Goal: Find specific page/section

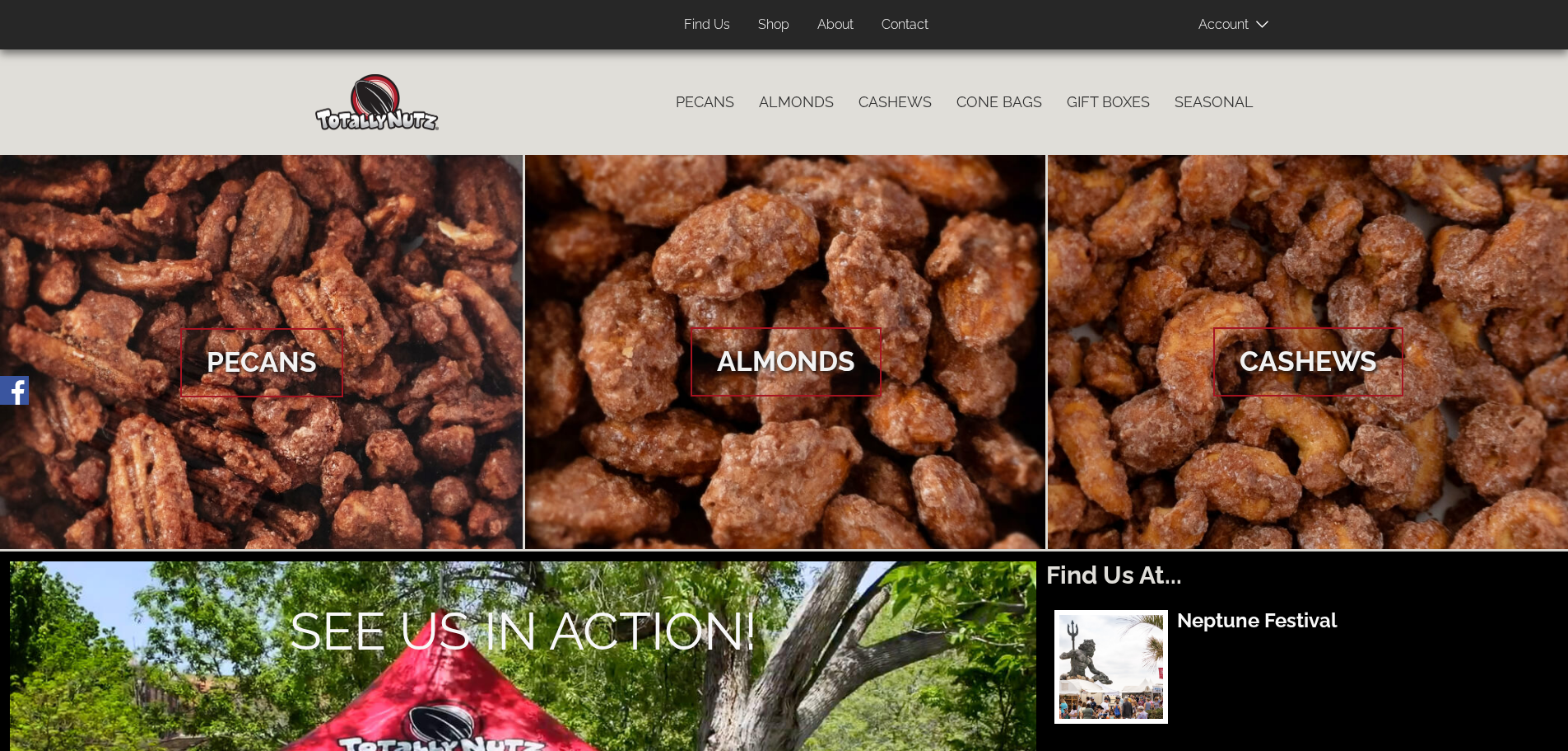
click at [775, 21] on link "Shop" at bounding box center [774, 25] width 56 height 32
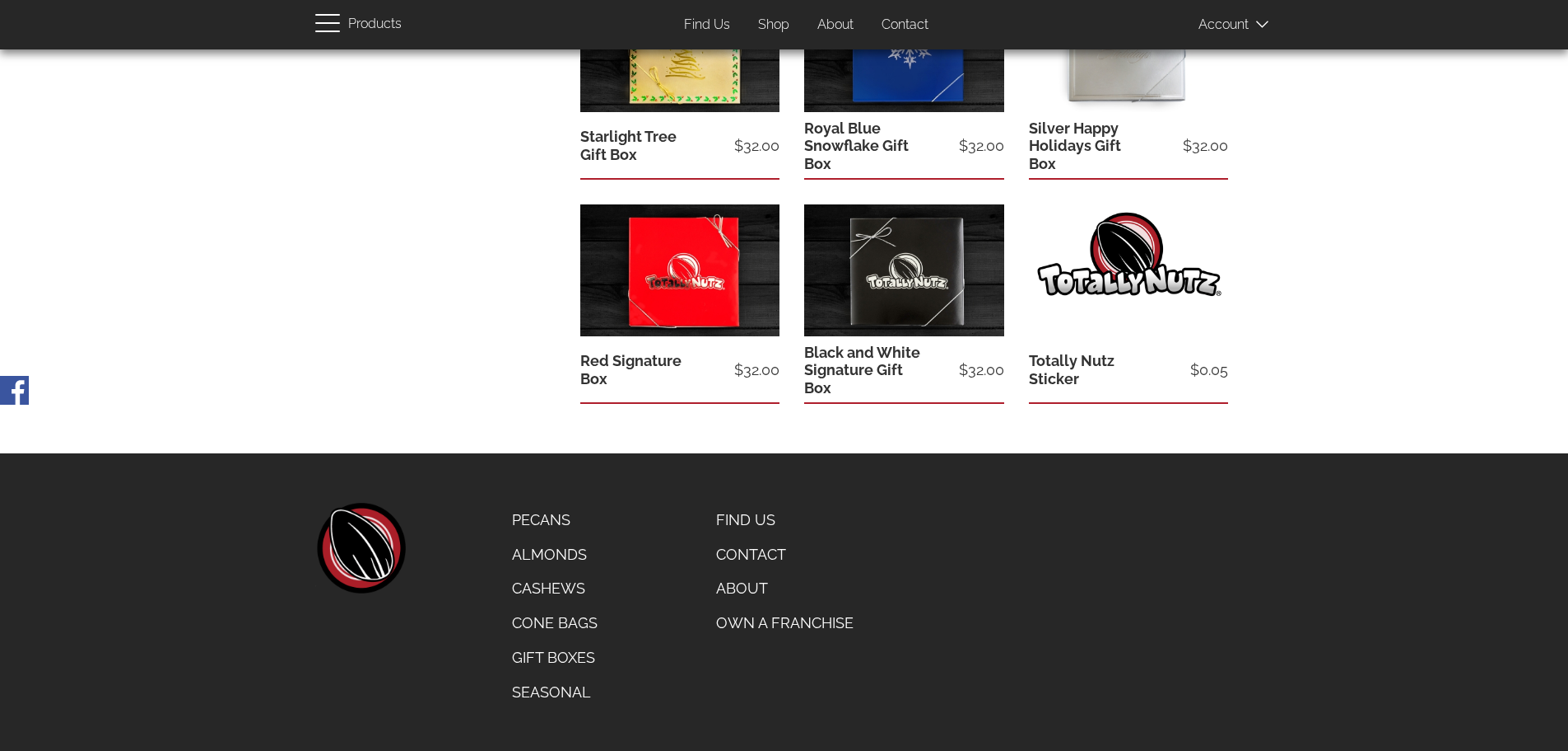
scroll to position [1412, 0]
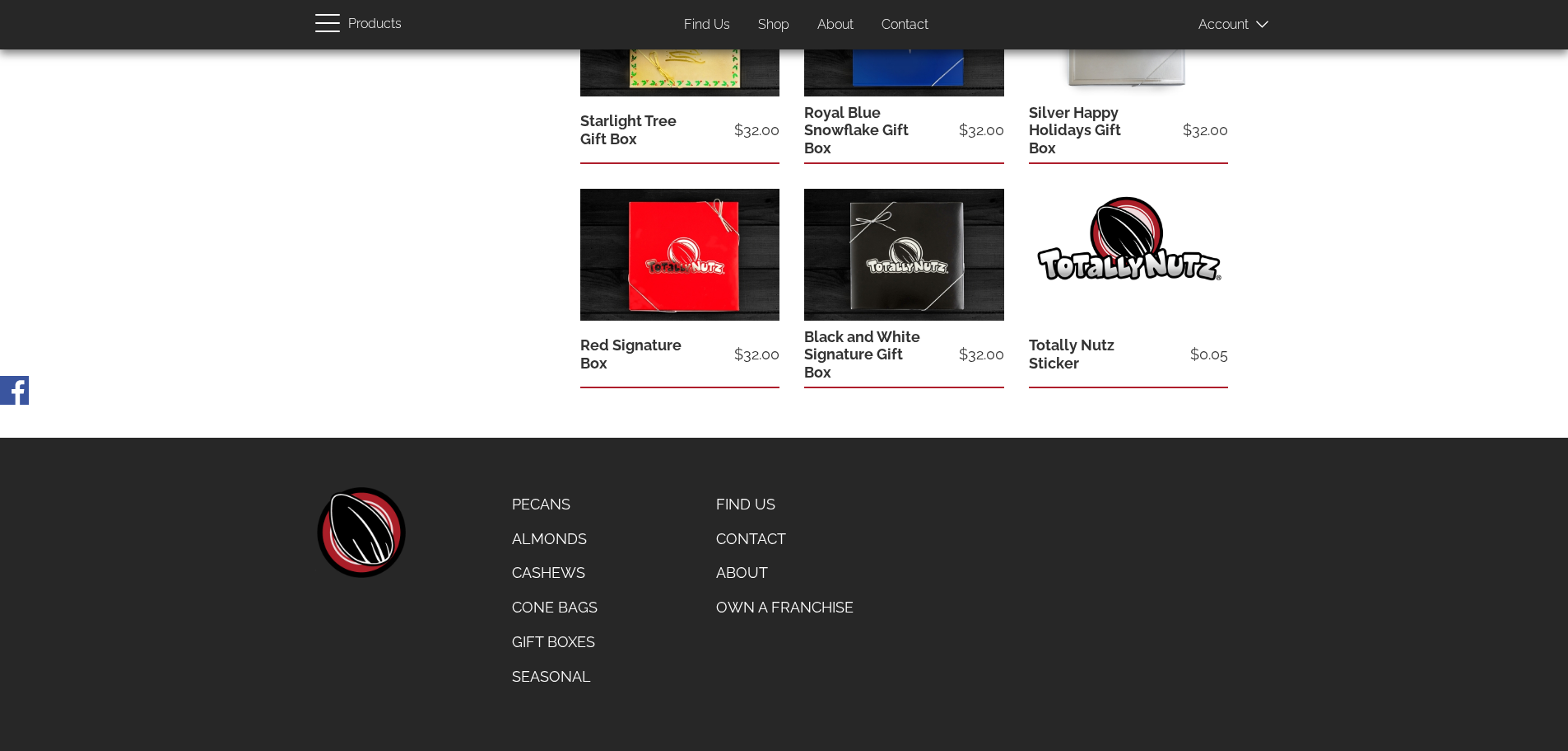
click at [735, 498] on link "Find Us" at bounding box center [784, 504] width 162 height 35
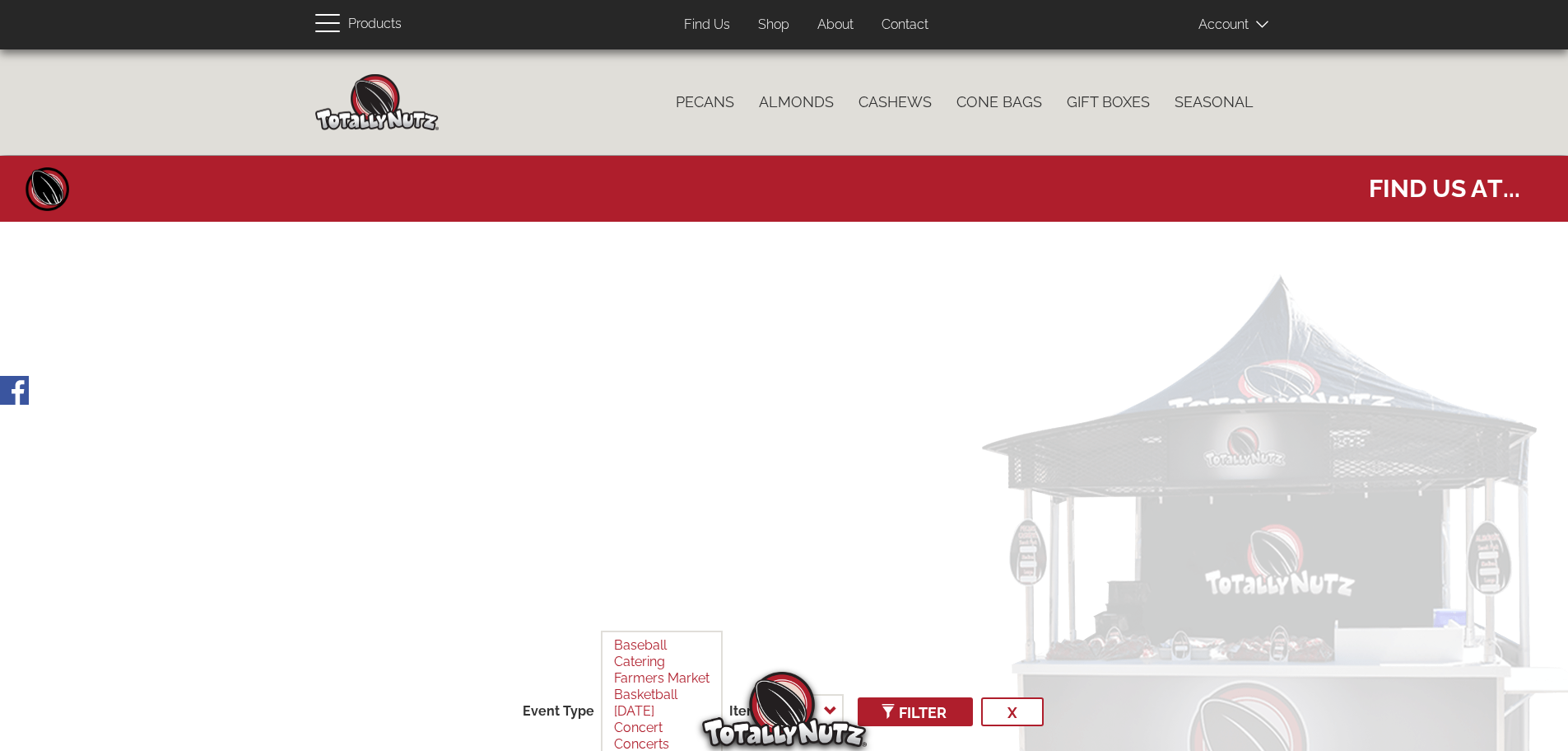
select select
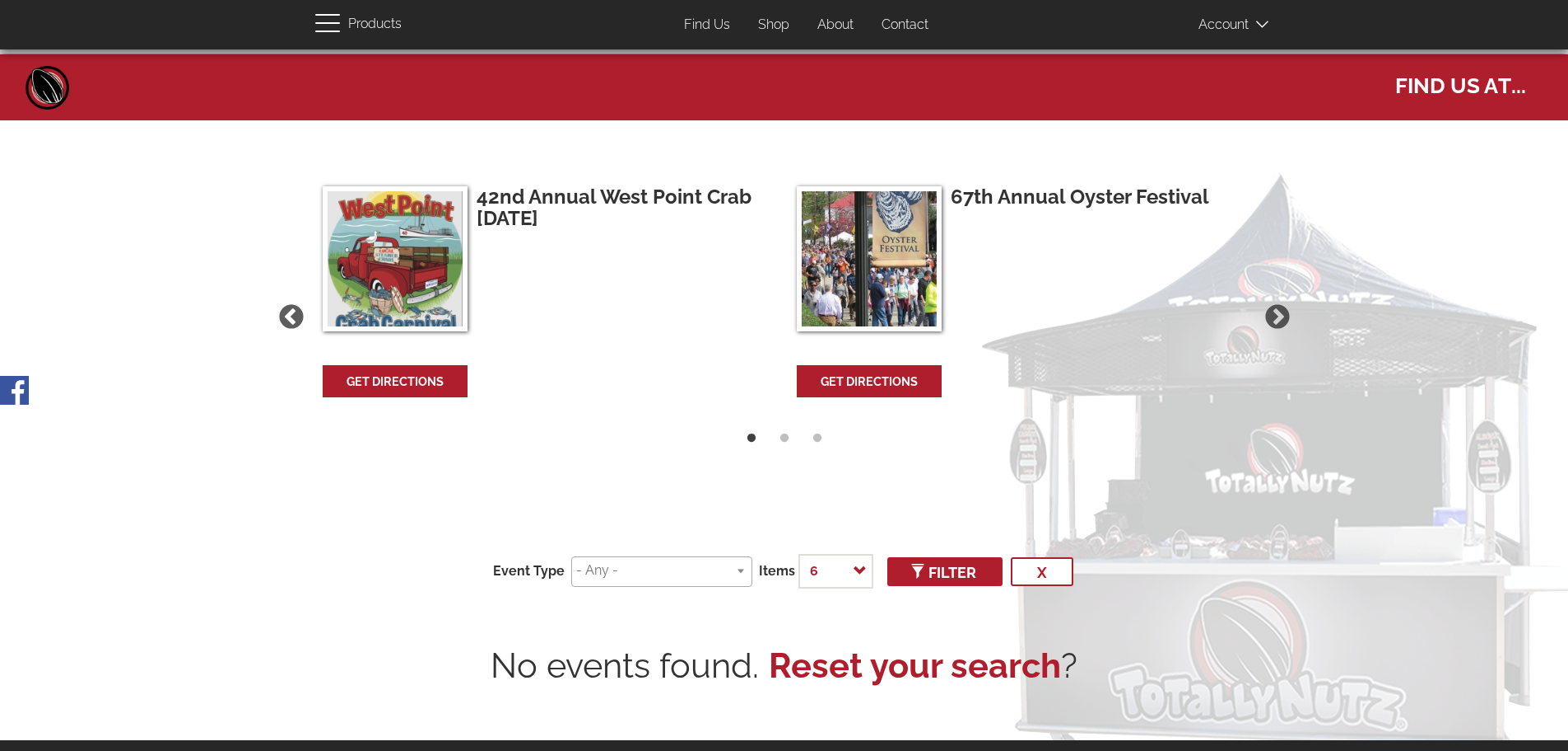
scroll to position [74, 0]
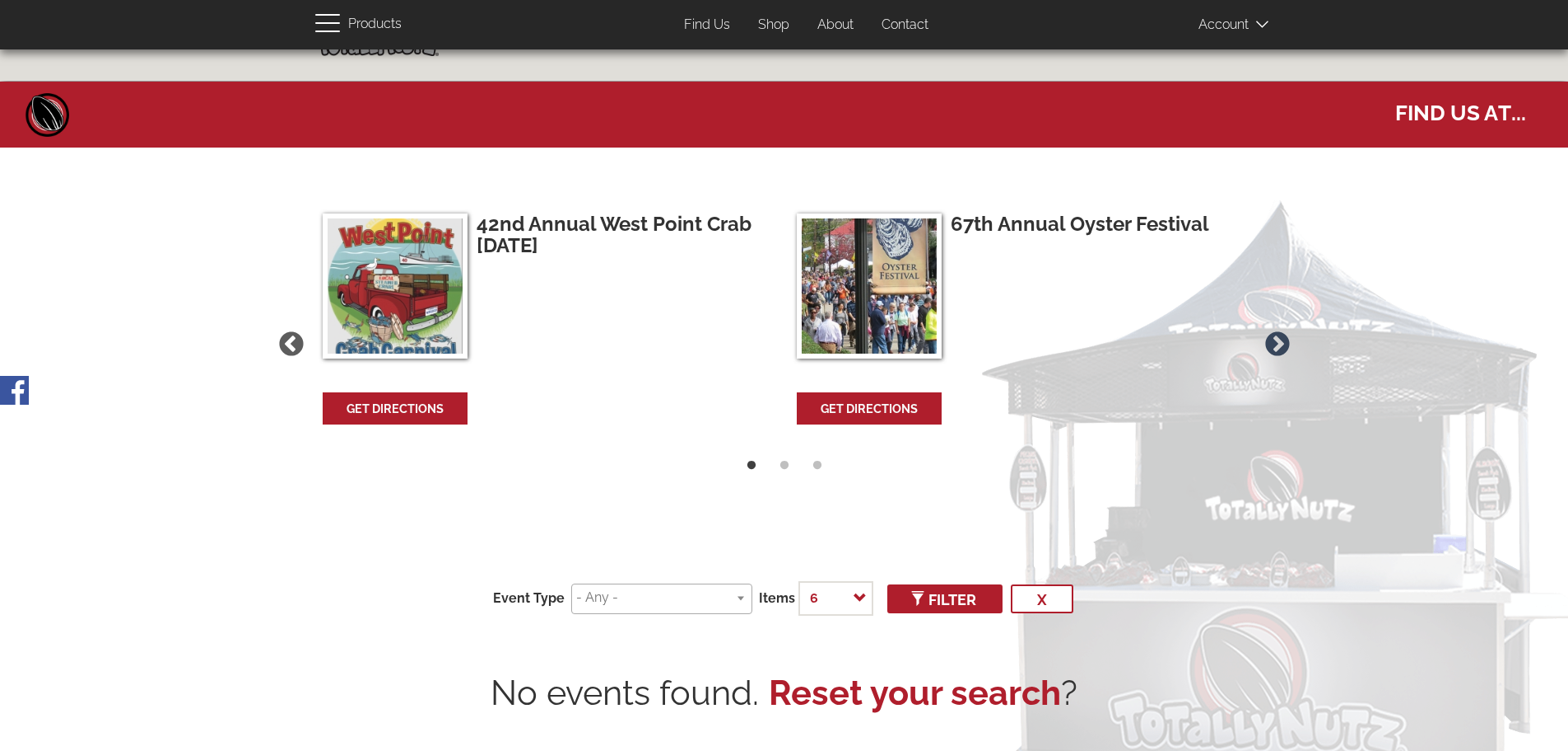
click at [1273, 341] on button "Next" at bounding box center [1277, 344] width 35 height 35
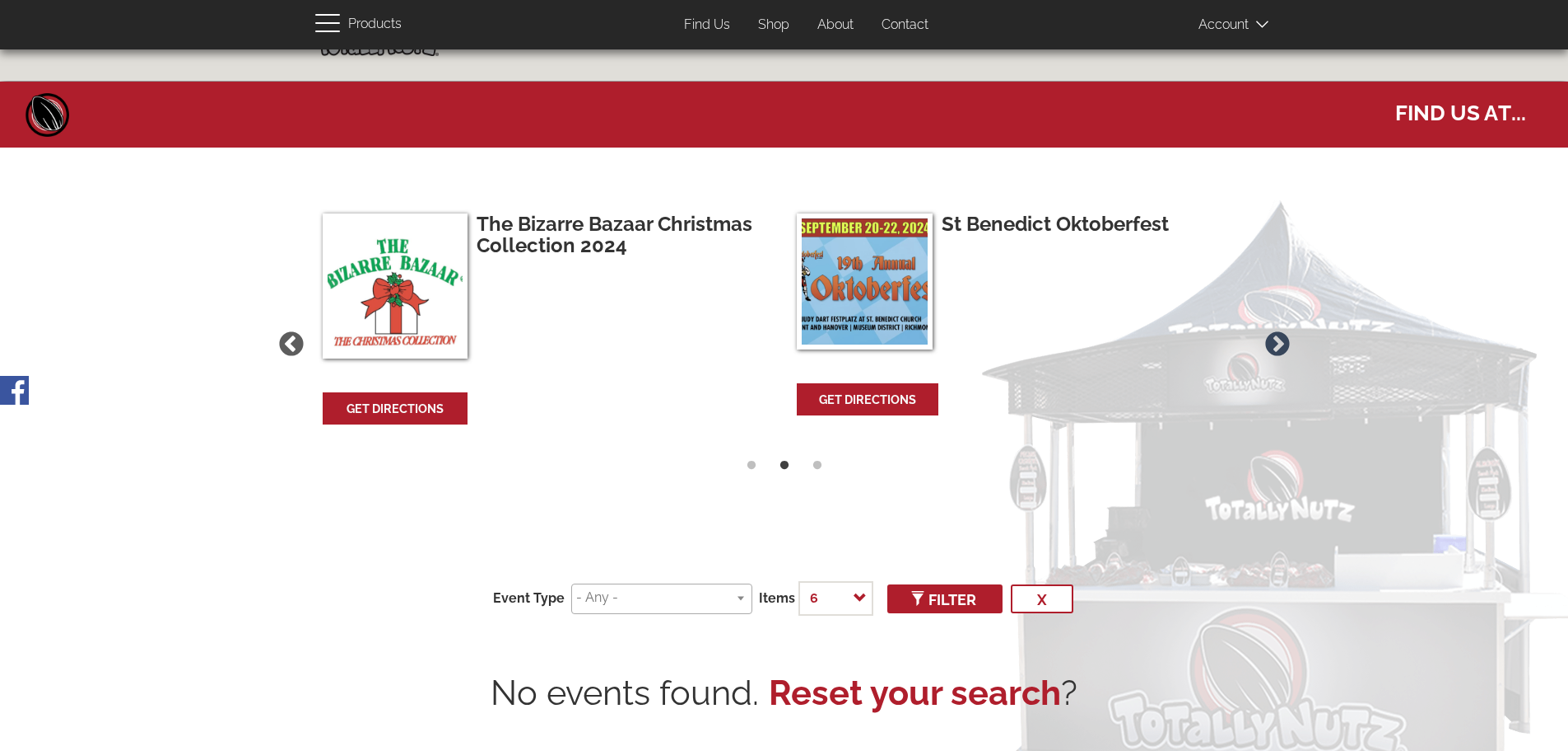
click at [1275, 340] on button "Next" at bounding box center [1277, 344] width 35 height 35
